Goal: Download file/media

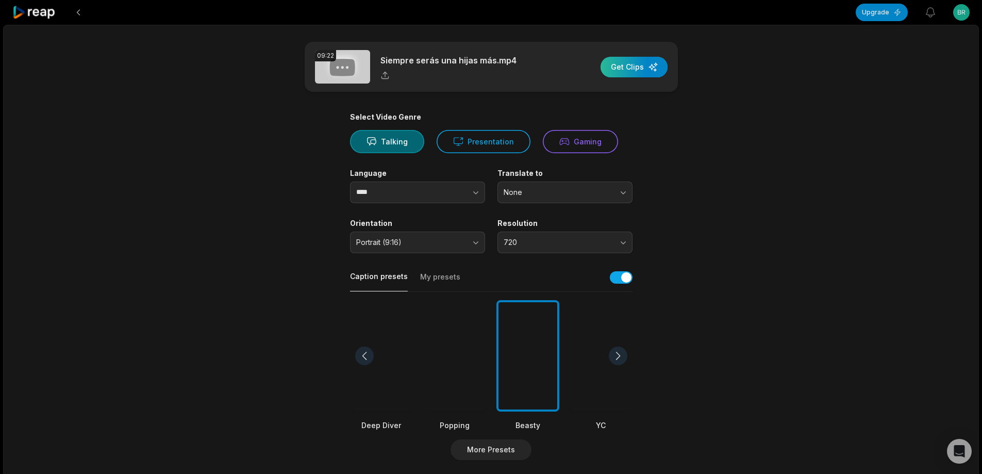
click at [611, 67] on div "button" at bounding box center [634, 67] width 67 height 21
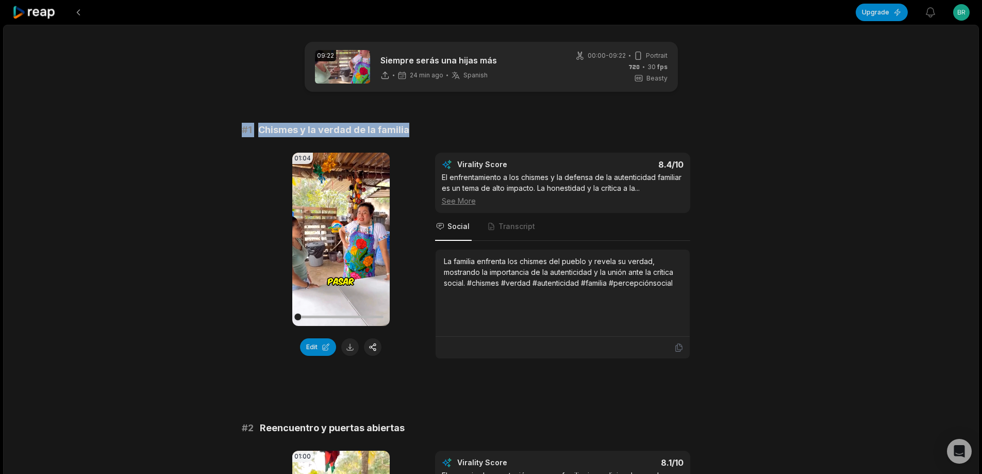
drag, startPoint x: 234, startPoint y: 127, endPoint x: 422, endPoint y: 125, distance: 188.2
copy div "# 1 Chismes y la verdad de la familia"
click at [353, 347] on button at bounding box center [350, 347] width 18 height 18
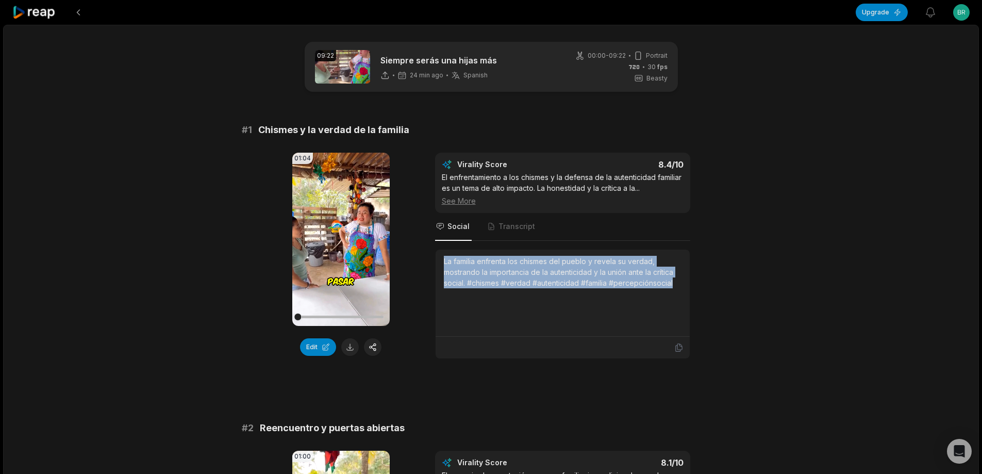
drag, startPoint x: 440, startPoint y: 259, endPoint x: 725, endPoint y: 292, distance: 287.0
copy div "La familia enfrenta los chismes del pueblo y revela su verdad, mostrando la imp…"
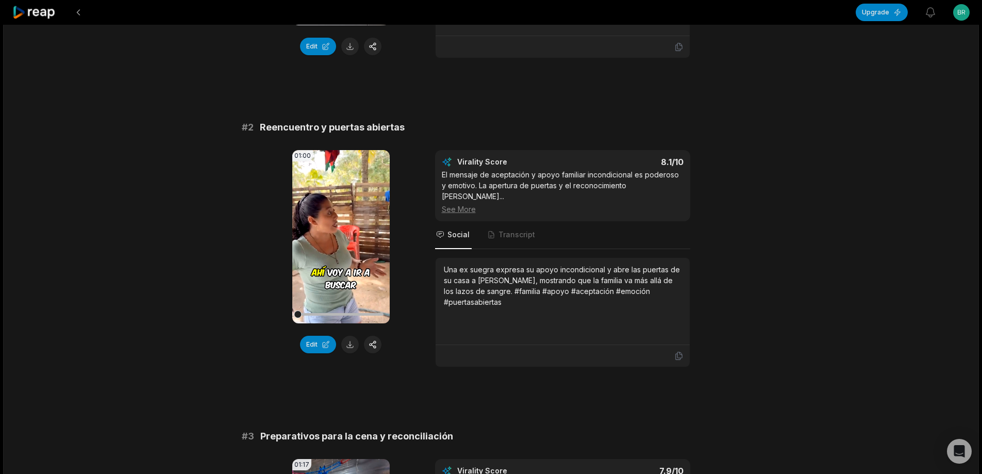
scroll to position [309, 0]
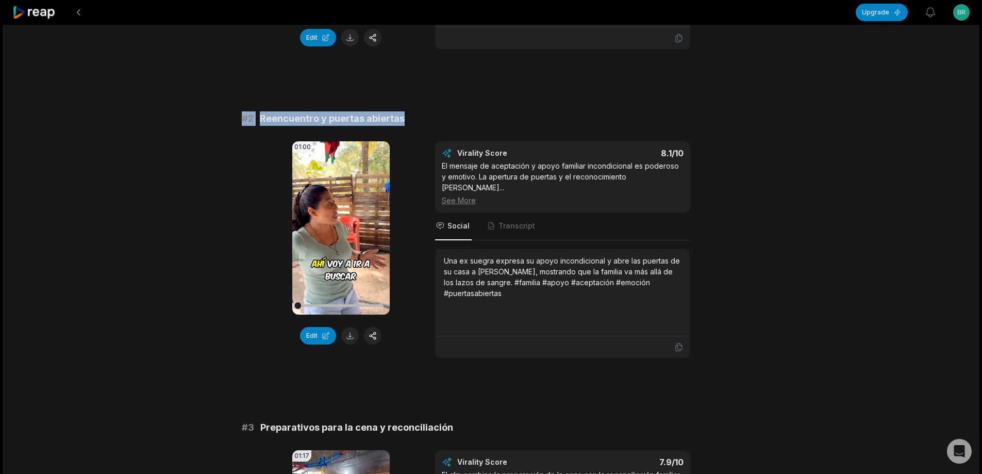
drag, startPoint x: 237, startPoint y: 119, endPoint x: 496, endPoint y: 107, distance: 260.1
copy div "# 2 Reencuentro y puertas abiertas"
click at [348, 334] on button at bounding box center [350, 336] width 18 height 18
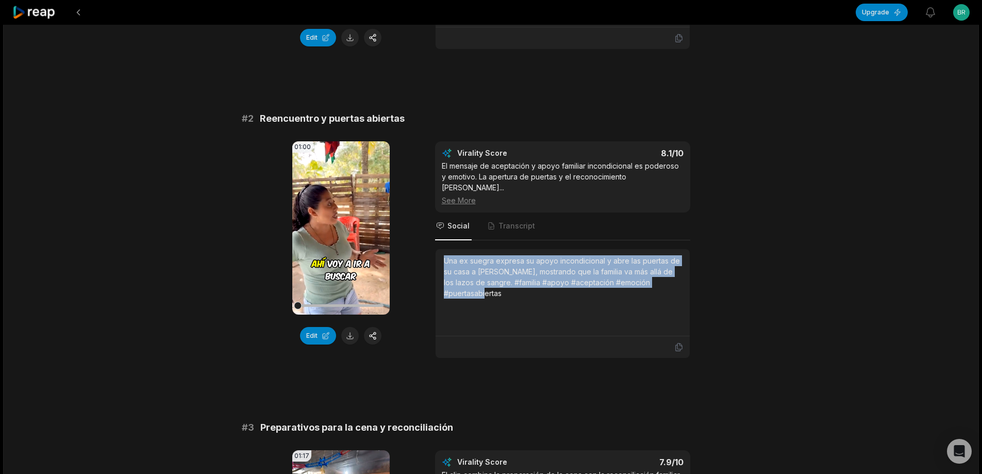
drag, startPoint x: 444, startPoint y: 245, endPoint x: 719, endPoint y: 273, distance: 276.1
click at [719, 273] on div "01:00 Your browser does not support mp4 format. Edit Virality Score 8.1 /10 El …" at bounding box center [491, 249] width 499 height 217
copy div "Una ex suegra expresa su apoyo incondicional y abre las puertas de su casa a [P…"
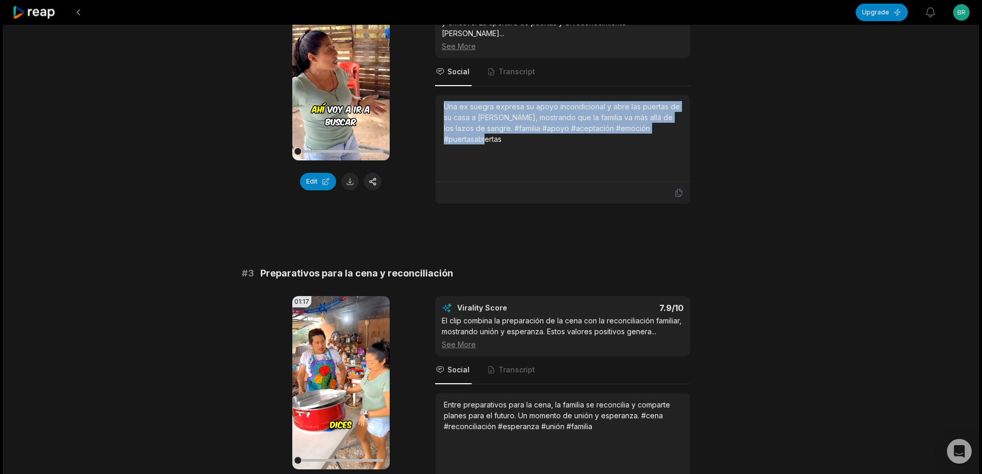
scroll to position [464, 0]
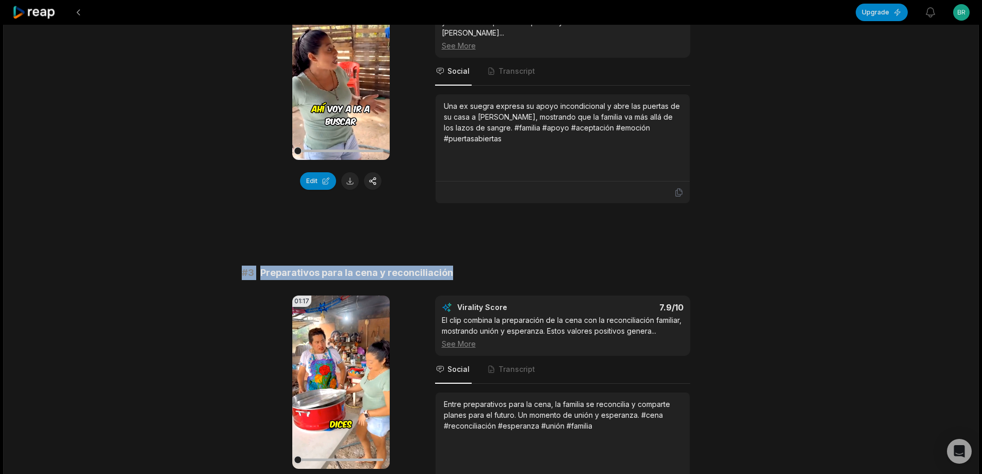
drag, startPoint x: 236, startPoint y: 257, endPoint x: 482, endPoint y: 253, distance: 246.0
copy div "# 3 Preparativos para la cena y reconciliación"
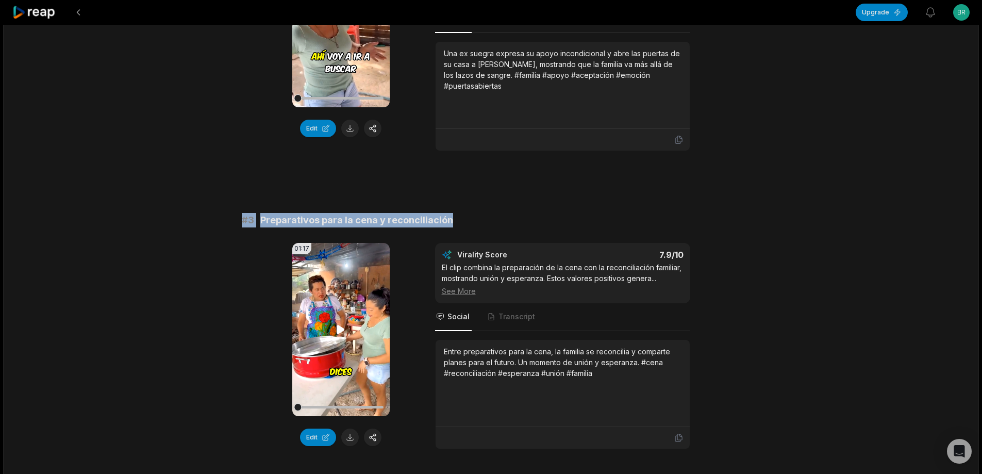
scroll to position [567, 0]
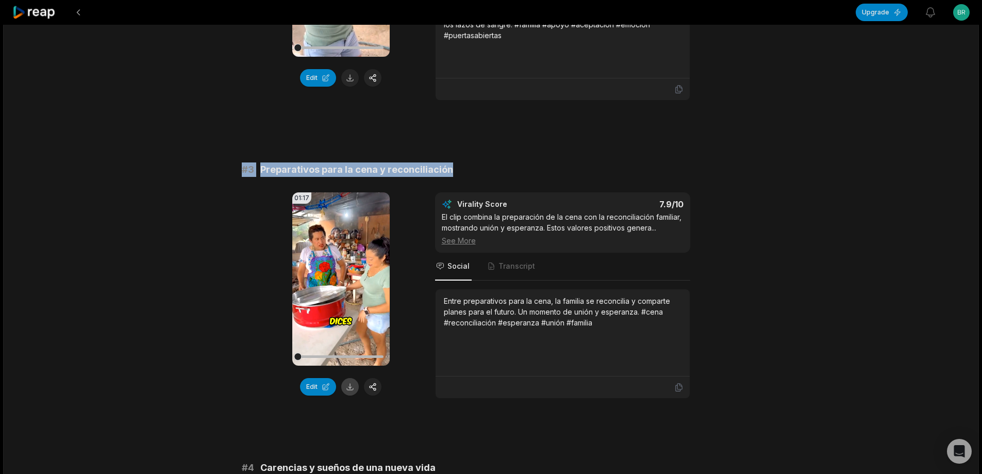
click at [347, 378] on button at bounding box center [350, 387] width 18 height 18
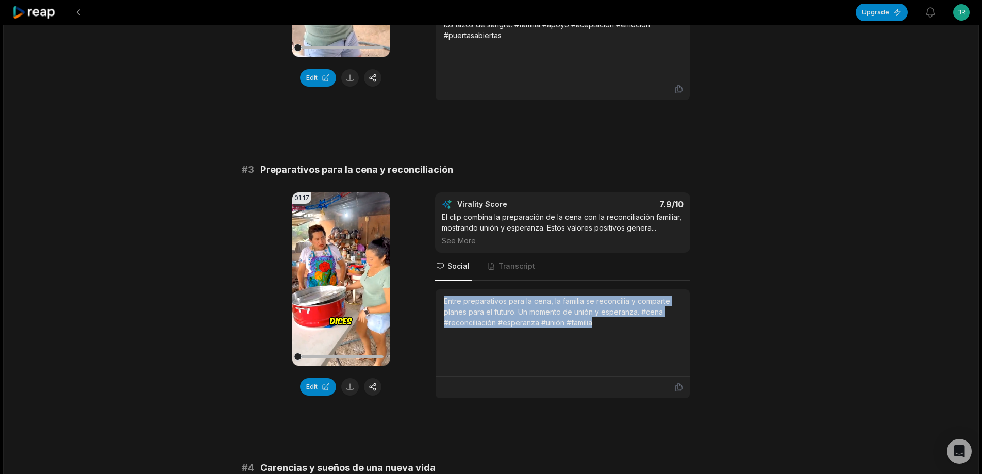
drag, startPoint x: 442, startPoint y: 289, endPoint x: 633, endPoint y: 316, distance: 192.0
click at [633, 316] on div "Entre preparativos para la cena, la familia se reconcilia y comparte planes par…" at bounding box center [563, 332] width 254 height 87
copy div "Entre preparativos para la cena, la familia se reconcilia y comparte planes par…"
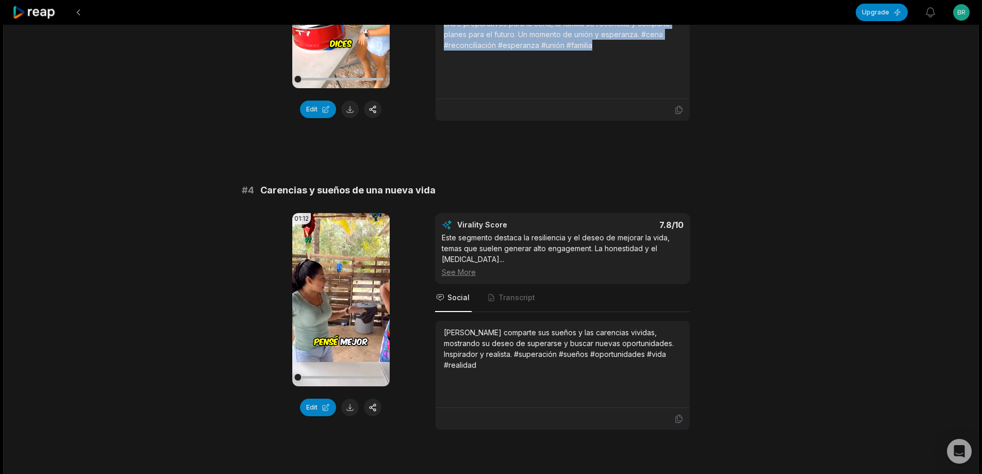
scroll to position [876, 0]
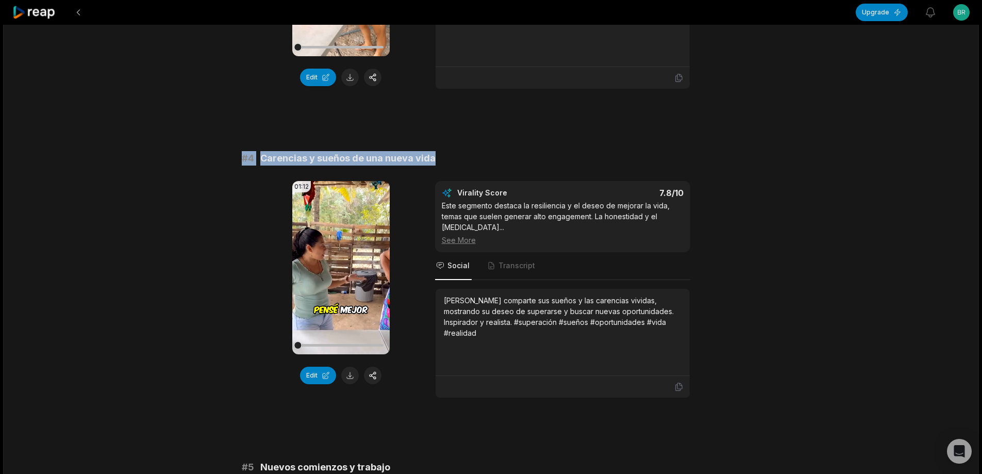
drag, startPoint x: 238, startPoint y: 147, endPoint x: 491, endPoint y: 124, distance: 254.8
click at [534, 118] on div "09:22 Siempre serás una hijas más 24 min ago Spanish es 00:00 - 09:22 Portrait …" at bounding box center [491, 422] width 976 height 2549
copy div "# 4 Carencias y sueños de una nueva vida"
drag, startPoint x: 353, startPoint y: 364, endPoint x: 348, endPoint y: 369, distance: 6.6
click at [352, 367] on button at bounding box center [350, 376] width 18 height 18
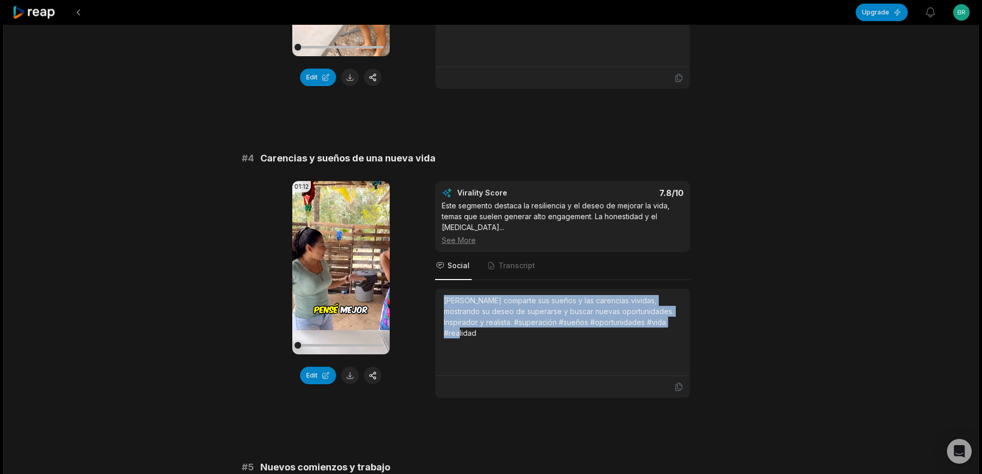
drag, startPoint x: 441, startPoint y: 278, endPoint x: 640, endPoint y: 286, distance: 198.7
click at [669, 307] on div "[PERSON_NAME] comparte sus sueños y las carencias vividas, mostrando su deseo d…" at bounding box center [563, 332] width 254 height 87
copy div "[PERSON_NAME] comparte sus sueños y las carencias vividas, mostrando su deseo d…"
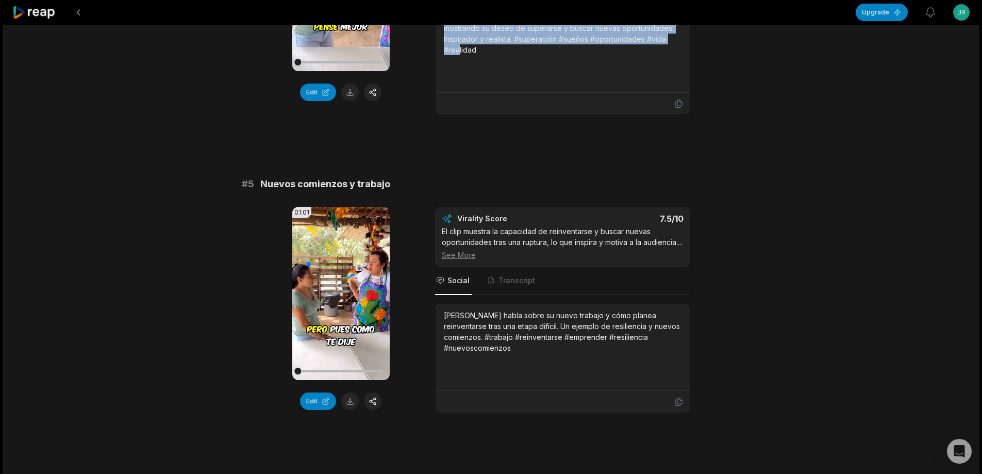
scroll to position [1186, 0]
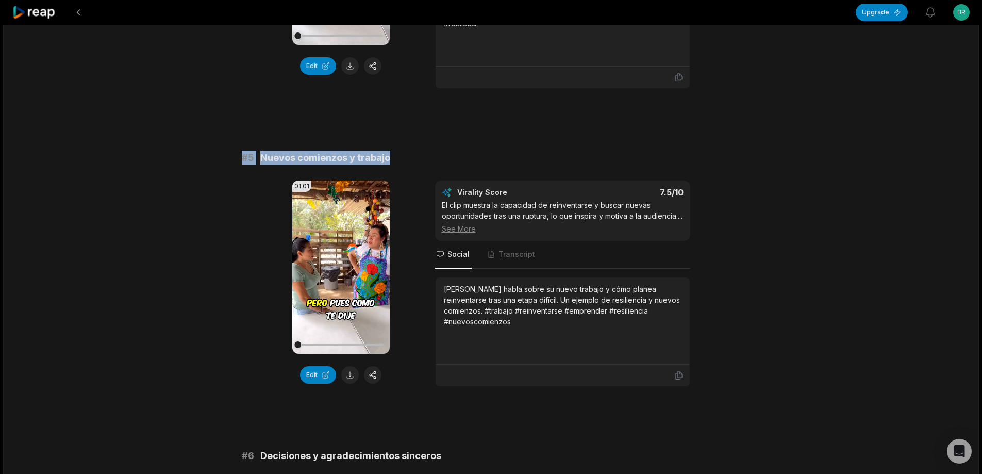
drag, startPoint x: 239, startPoint y: 134, endPoint x: 467, endPoint y: 142, distance: 227.5
click at [467, 142] on div "09:22 Siempre serás una hijas más 24 min ago Spanish es 00:00 - 09:22 Portrait …" at bounding box center [491, 113] width 976 height 2549
copy div "# 5 Nuevos comienzos y trabajo"
click at [351, 366] on button at bounding box center [350, 375] width 18 height 18
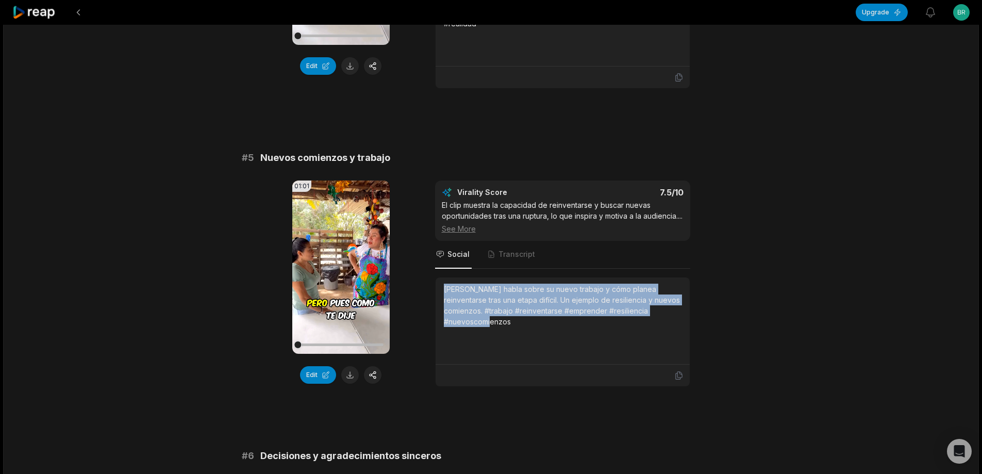
drag, startPoint x: 442, startPoint y: 274, endPoint x: 649, endPoint y: 294, distance: 207.7
click at [710, 301] on div "01:01 Your browser does not support mp4 format. Edit Virality Score 7.5 /10 El …" at bounding box center [491, 283] width 499 height 206
copy div "[PERSON_NAME] habla sobre su nuevo trabajo y cómo planea reinventarse tras una …"
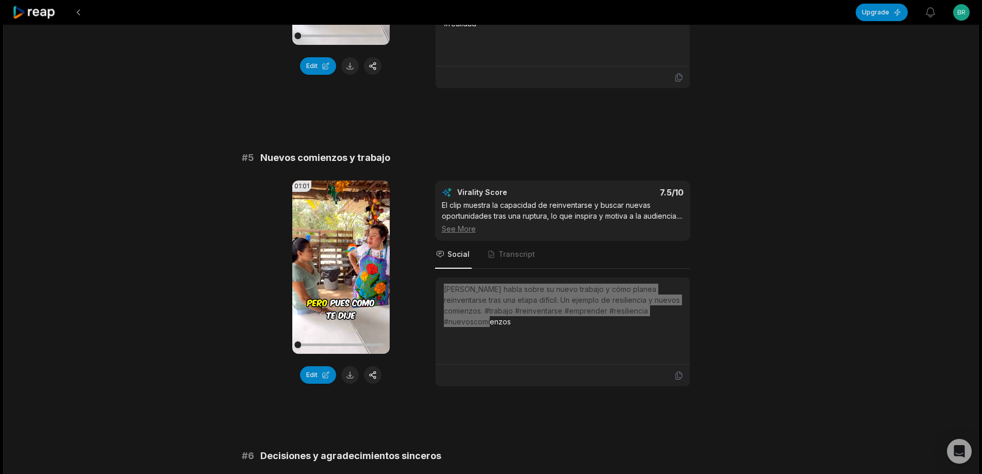
scroll to position [1186, 0]
